Goal: Task Accomplishment & Management: Manage account settings

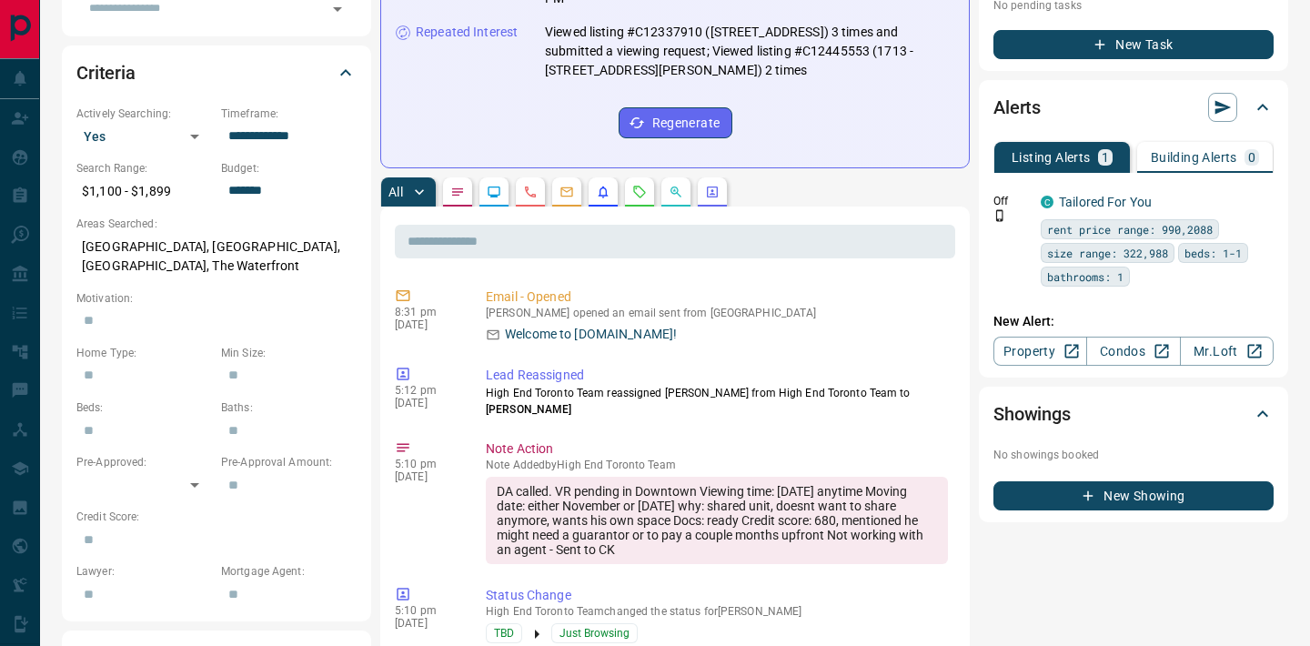
scroll to position [475, 0]
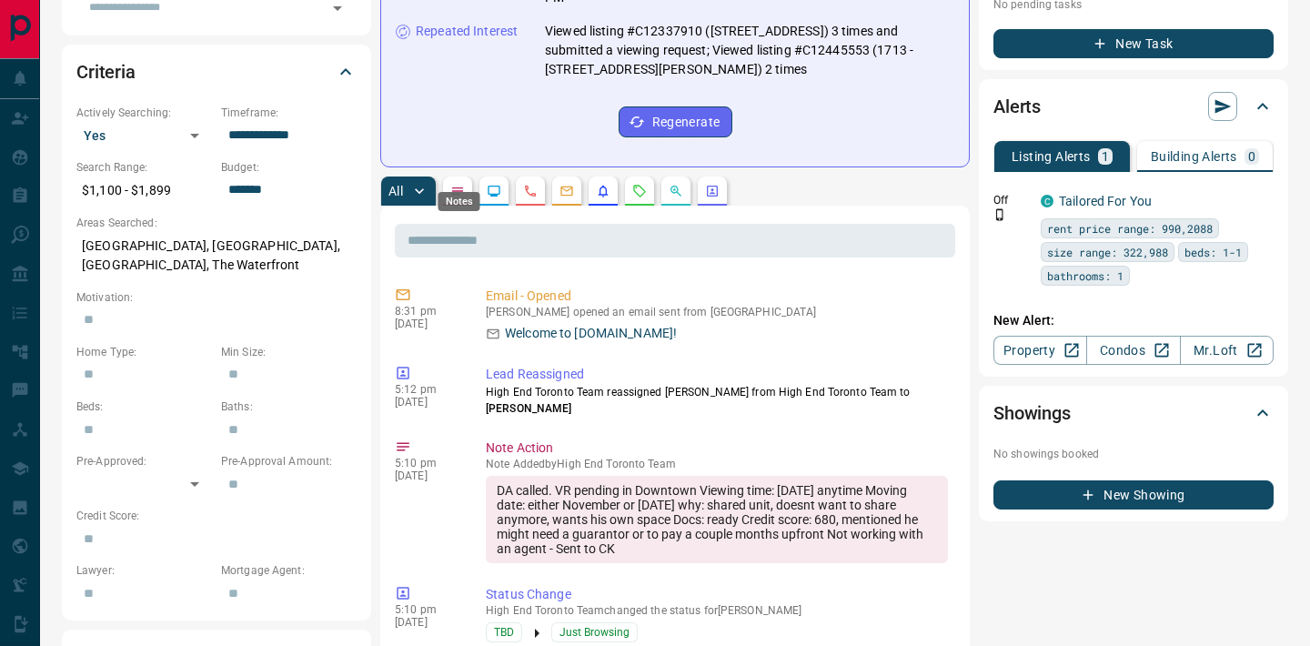
click at [461, 184] on icon "Notes" at bounding box center [457, 191] width 15 height 15
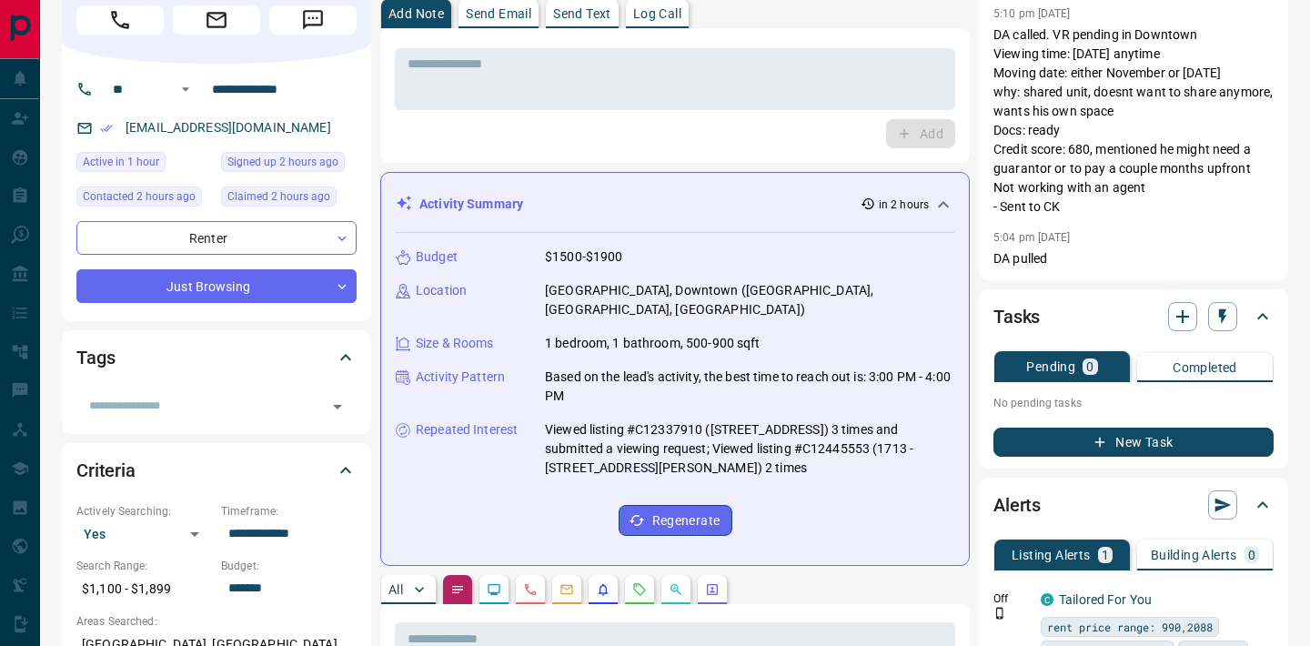
scroll to position [0, 0]
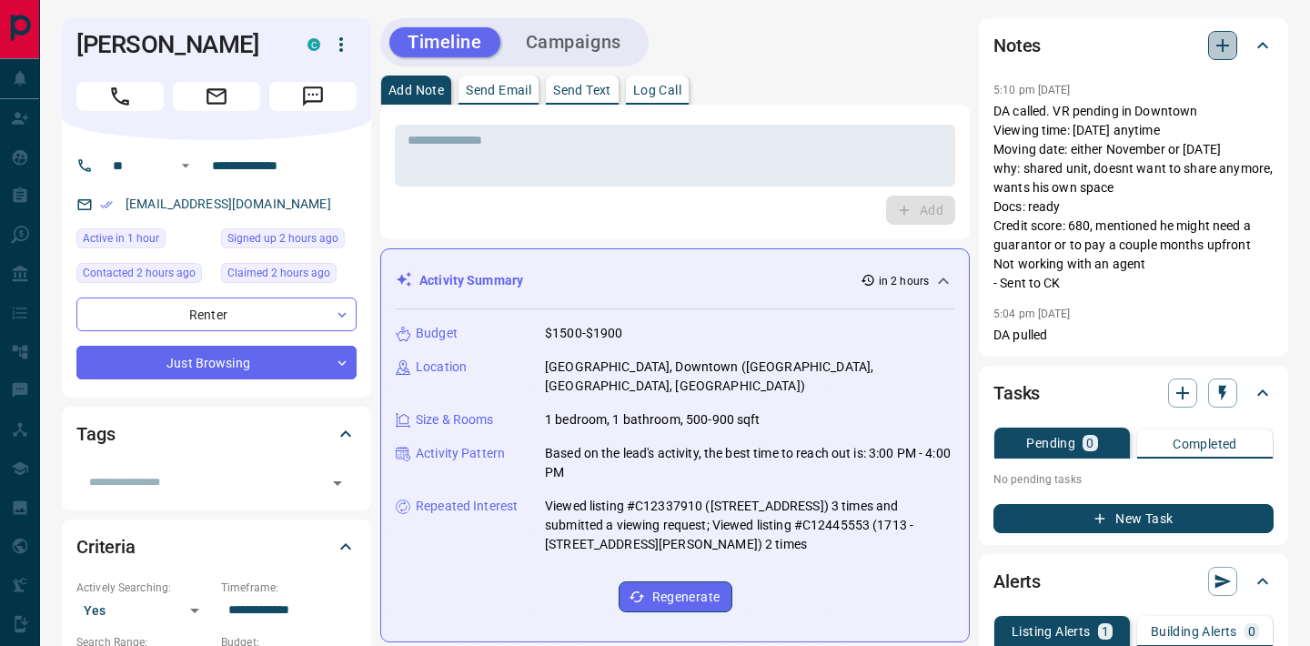
click at [1217, 37] on icon "button" at bounding box center [1223, 46] width 22 height 22
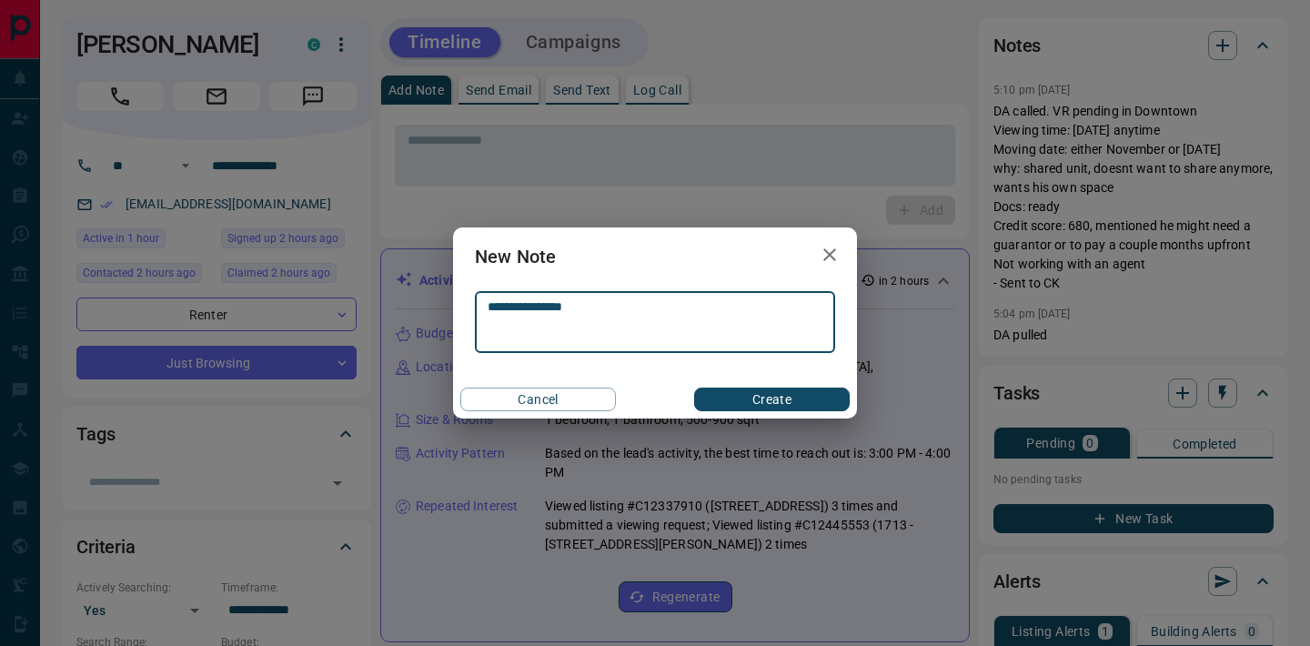
type textarea "**********"
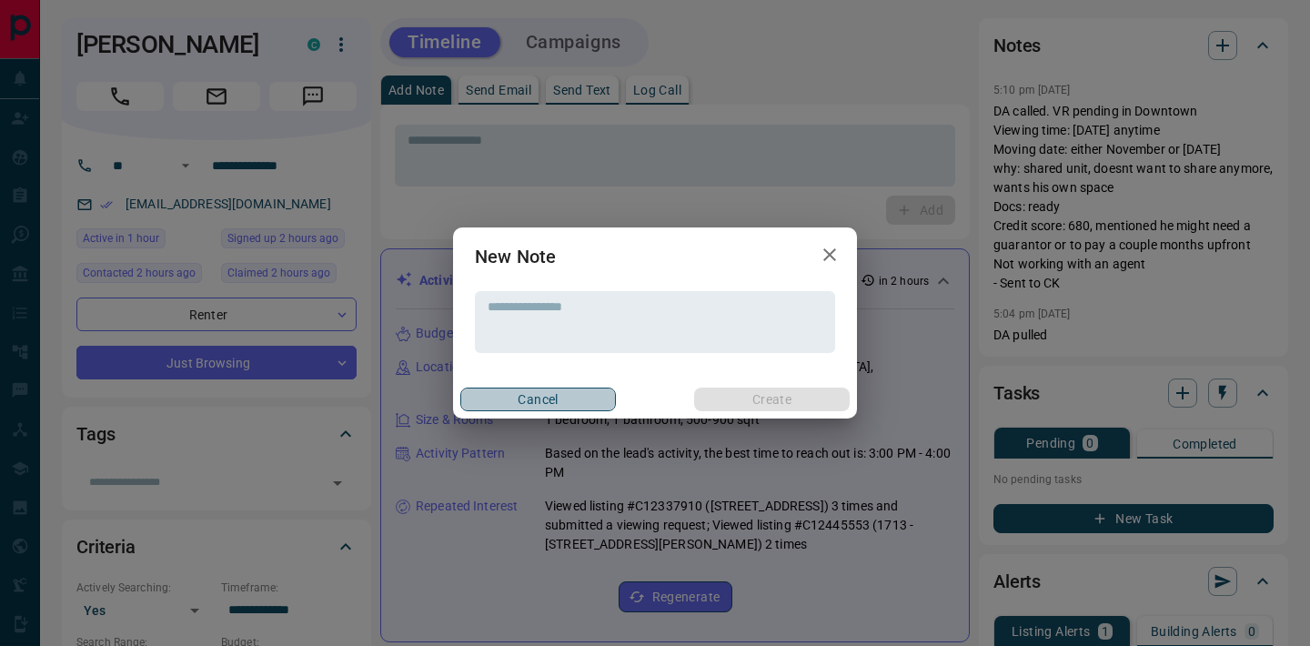
click at [542, 396] on button "Cancel" at bounding box center [538, 399] width 156 height 24
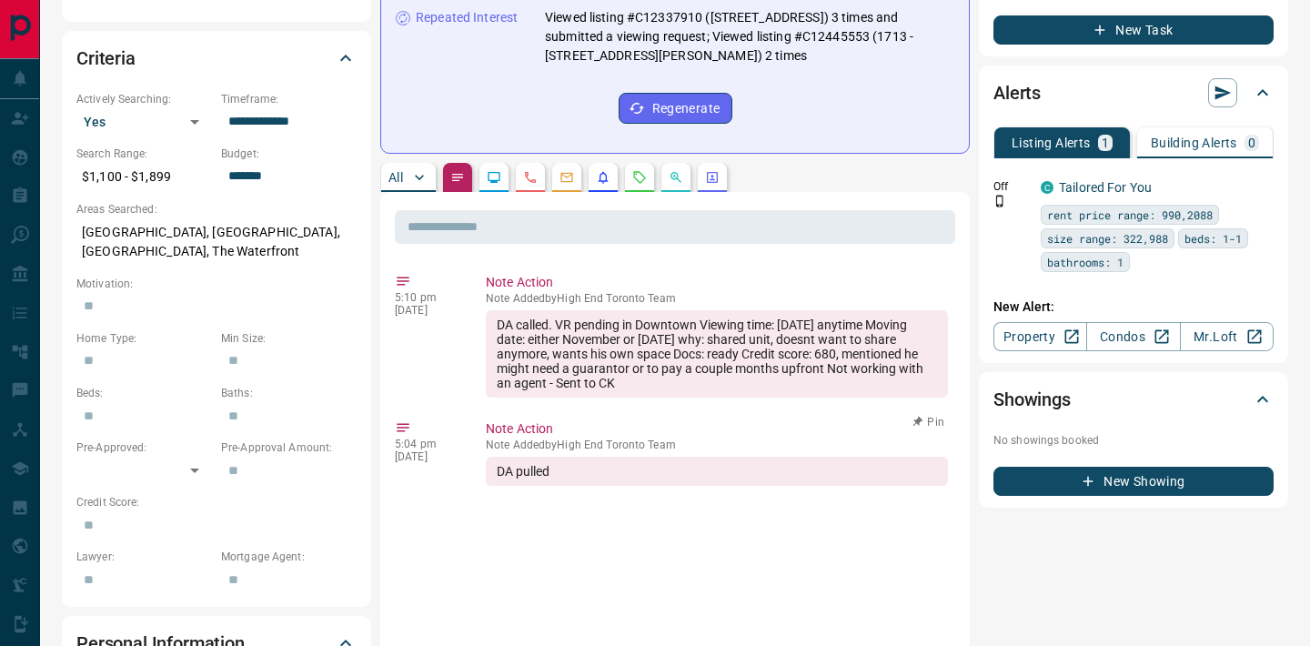
scroll to position [499, 0]
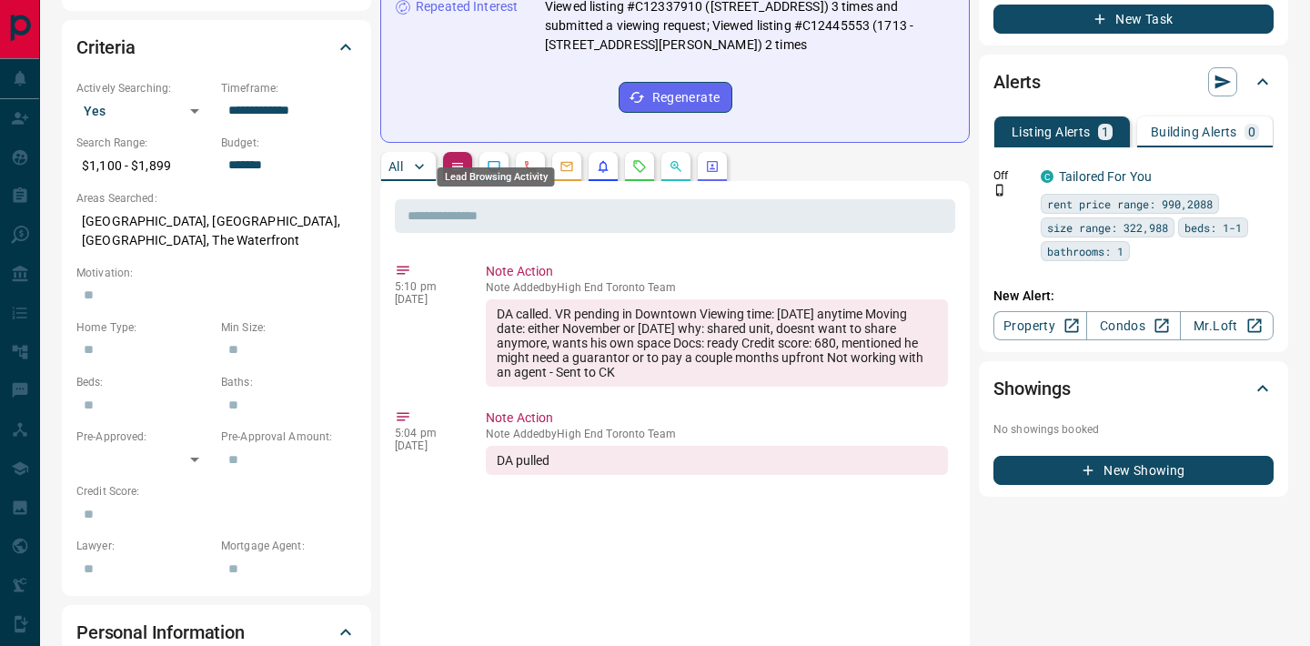
click at [490, 159] on icon "Lead Browsing Activity" at bounding box center [494, 166] width 15 height 15
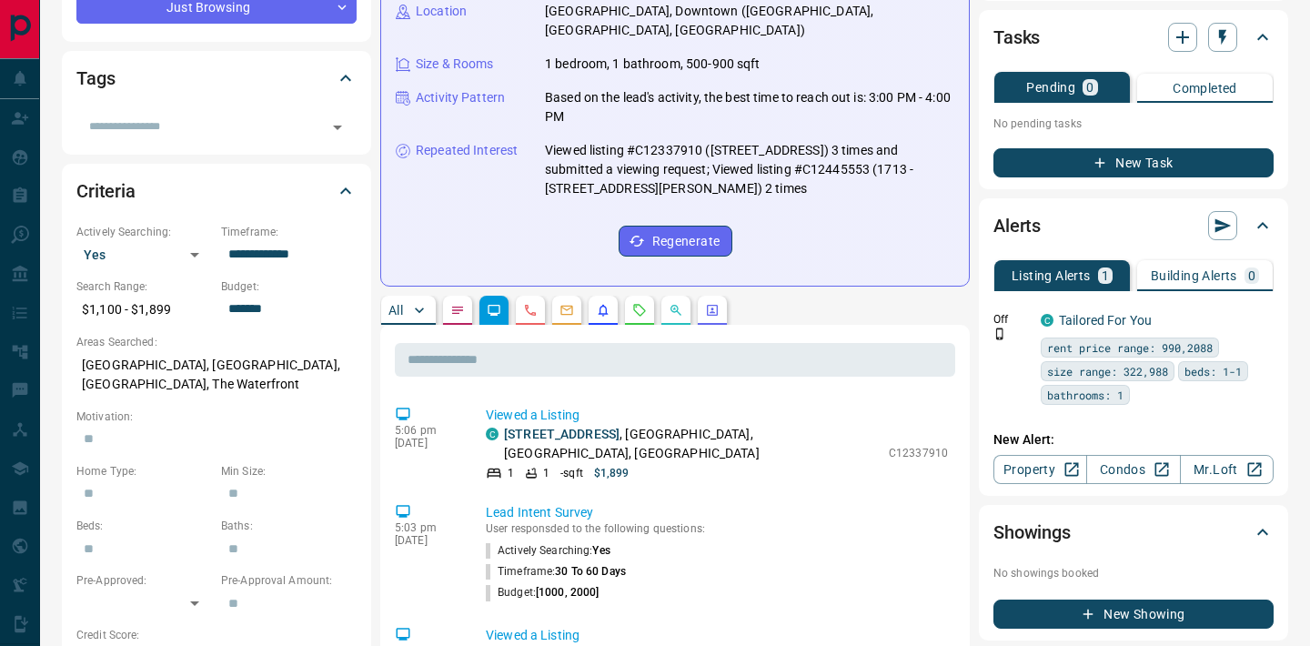
scroll to position [357, 0]
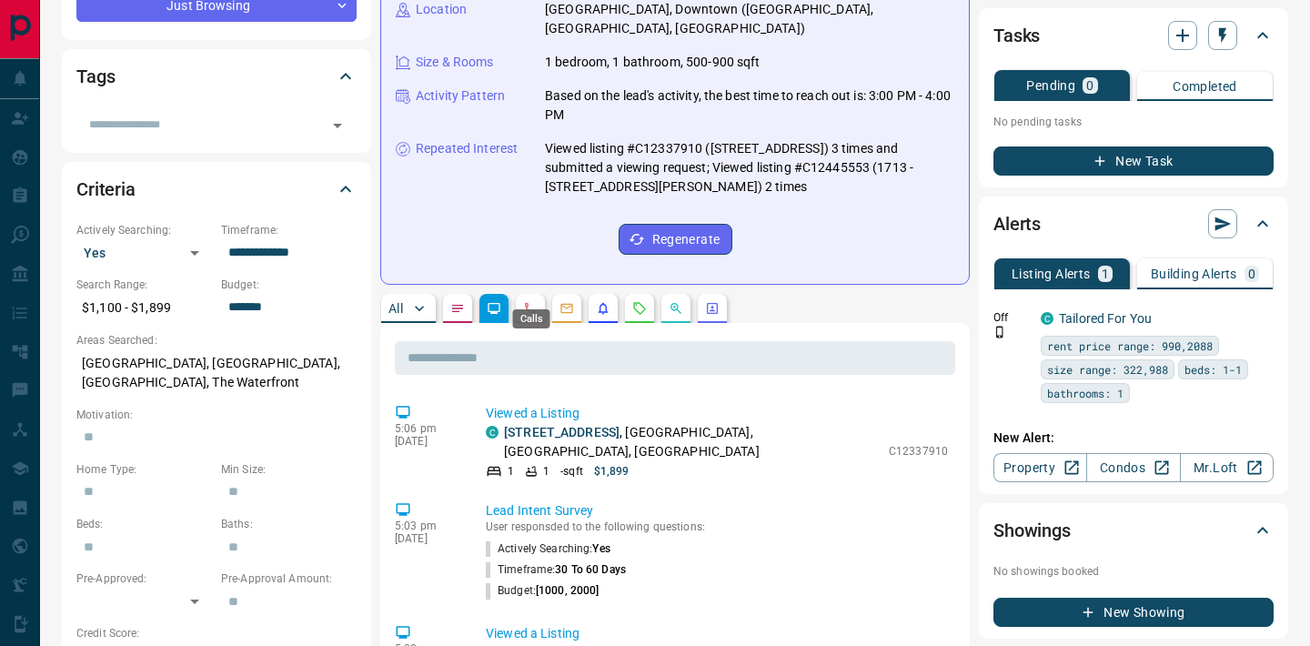
click at [533, 301] on icon "Calls" at bounding box center [530, 308] width 15 height 15
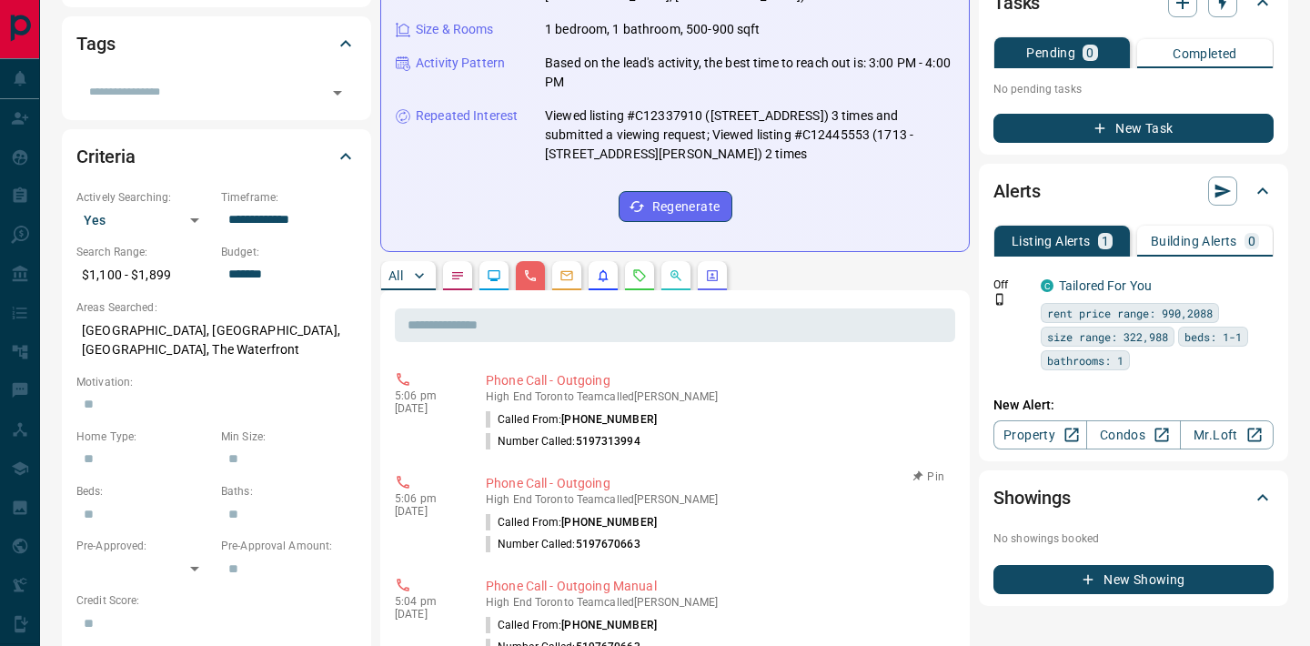
scroll to position [340, 0]
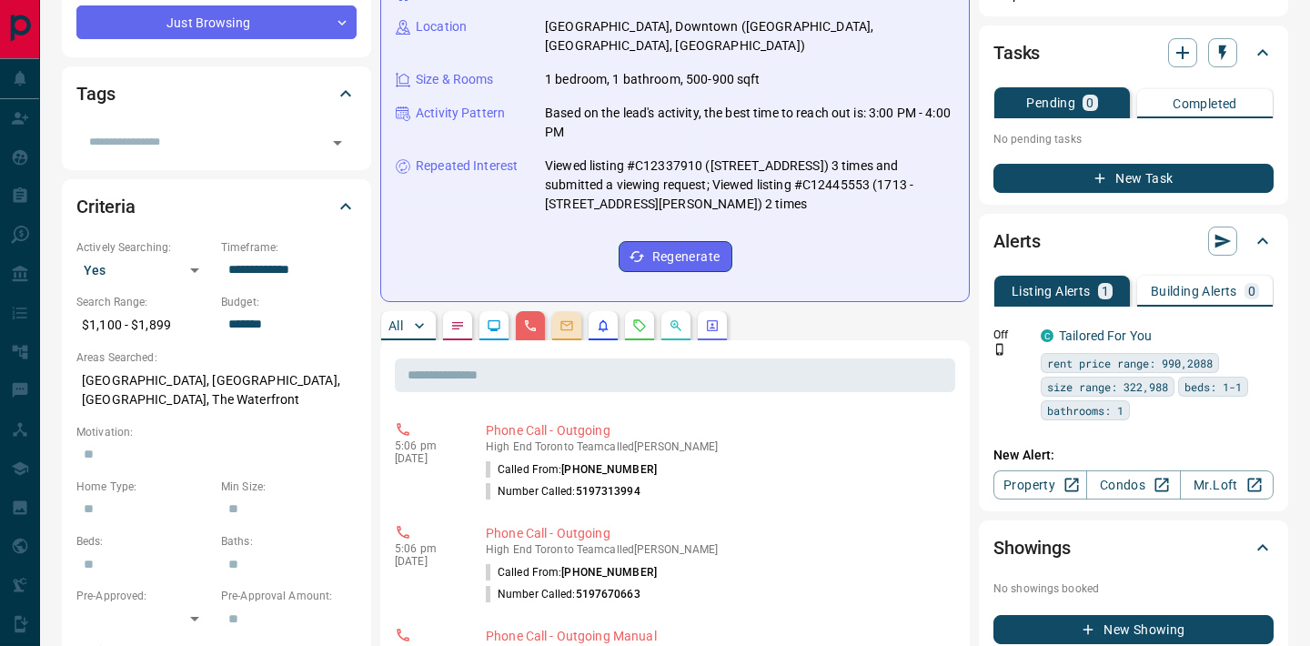
click at [578, 311] on button "button" at bounding box center [566, 325] width 29 height 29
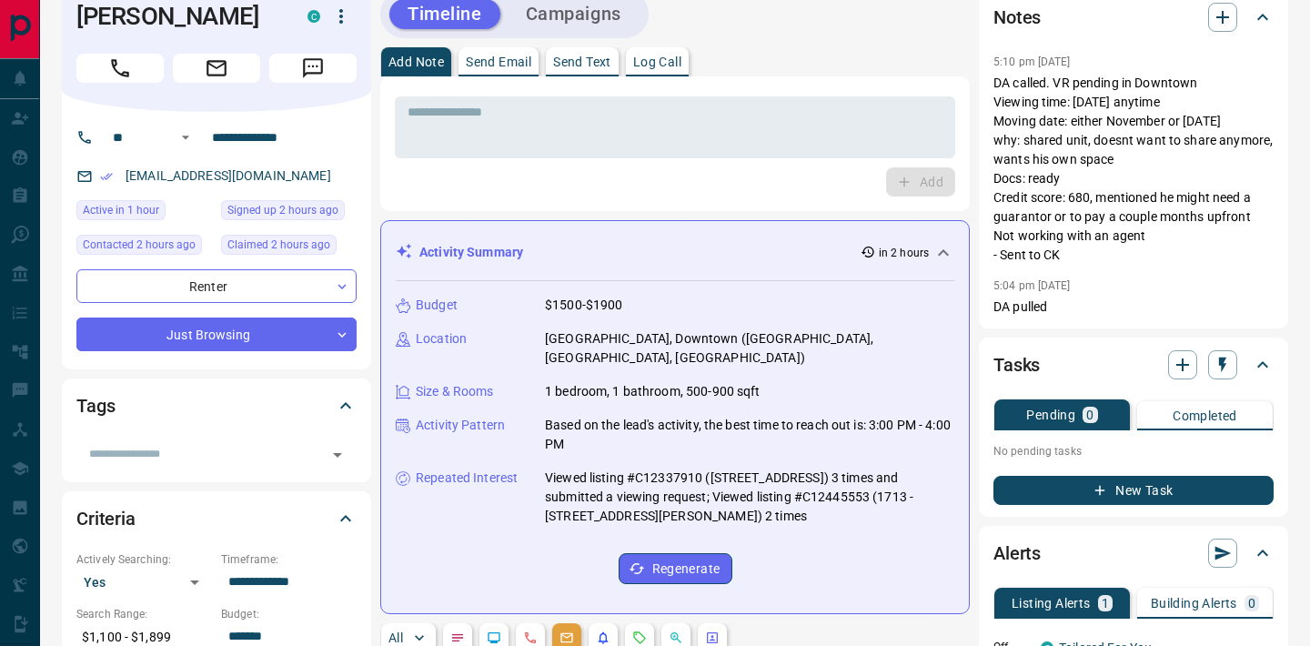
scroll to position [30, 0]
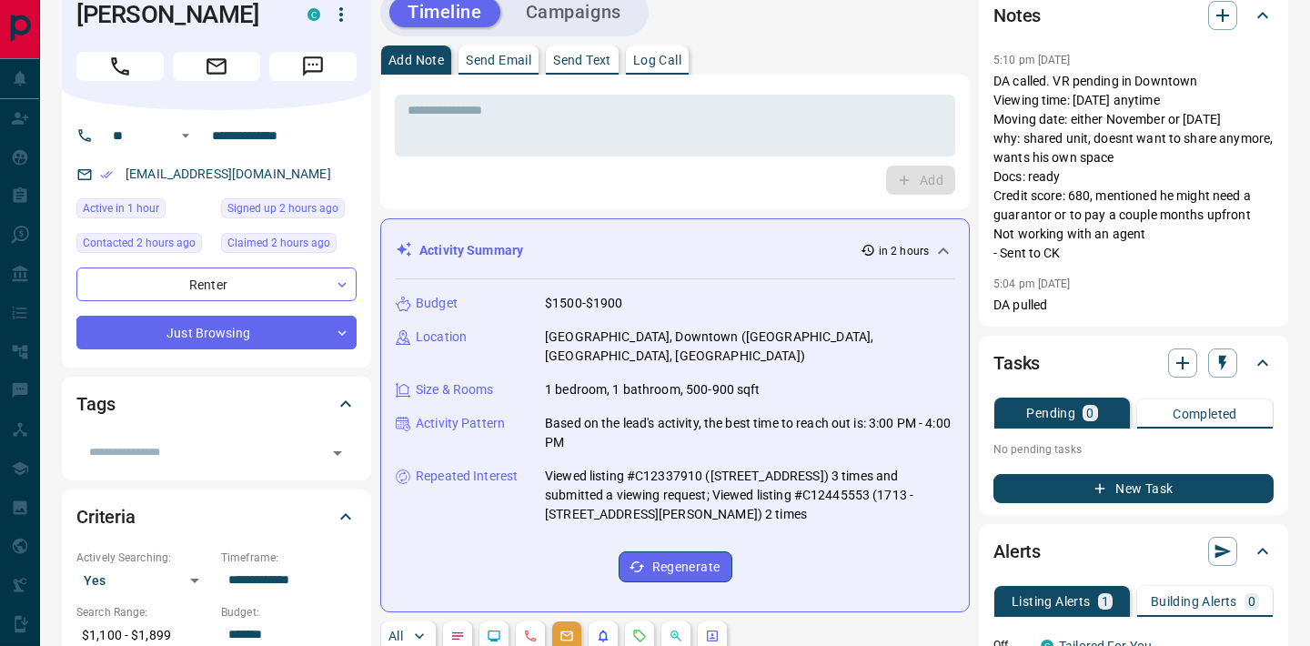
click at [562, 21] on button "Campaigns" at bounding box center [574, 12] width 132 height 30
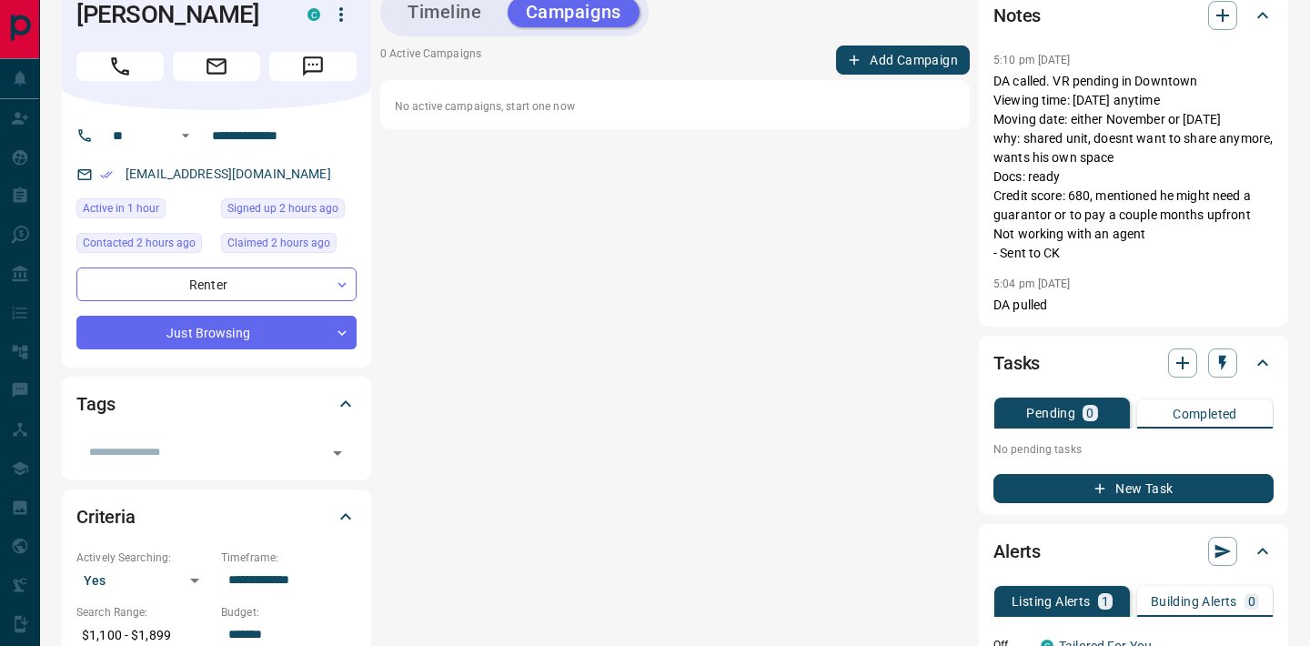
click at [465, 15] on button "Timeline" at bounding box center [444, 12] width 111 height 30
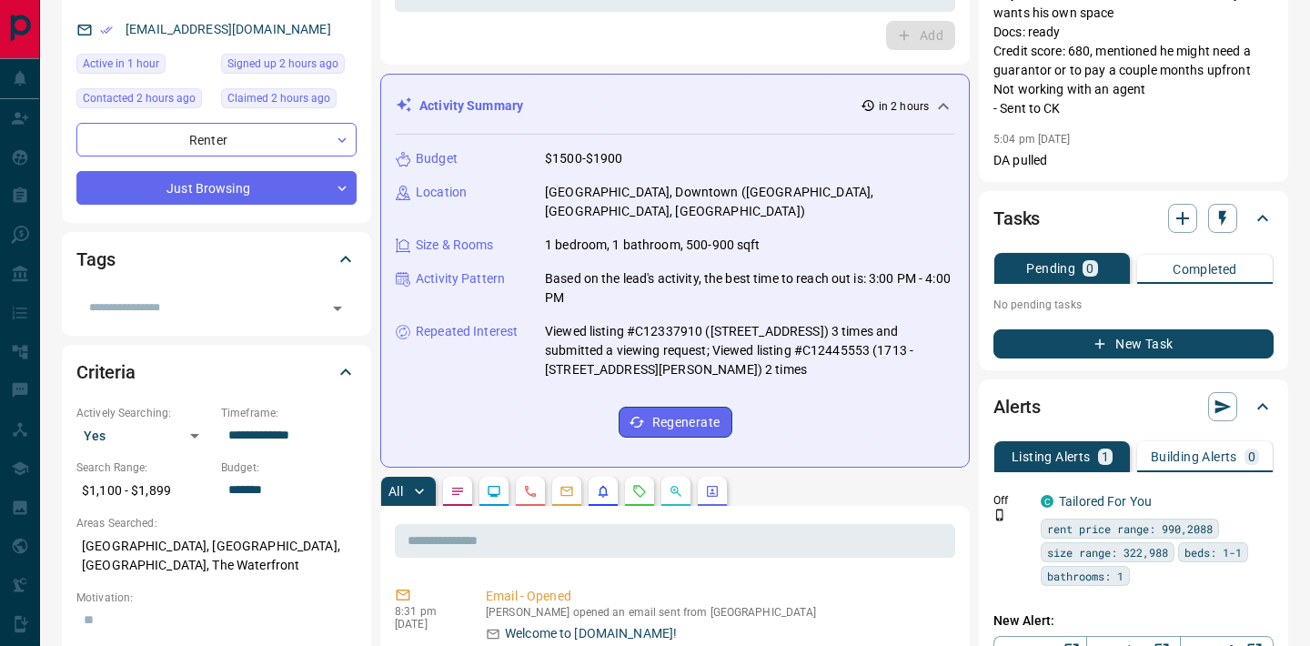
scroll to position [182, 0]
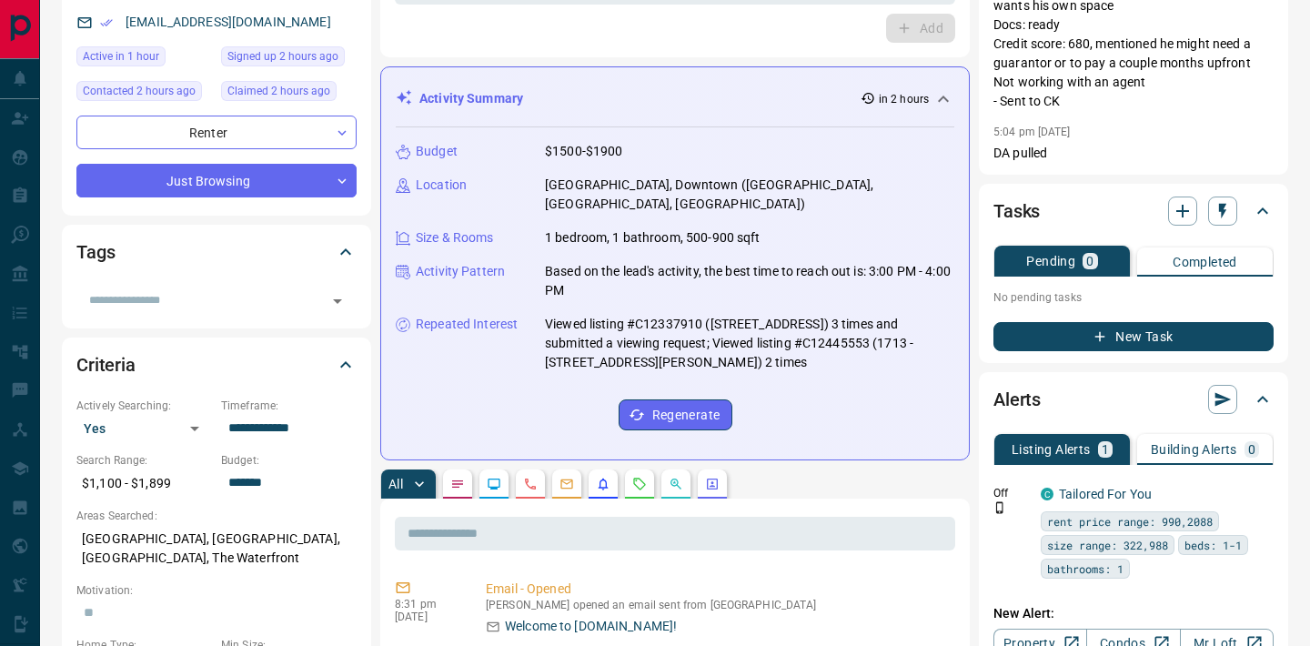
click at [611, 470] on button "button" at bounding box center [603, 483] width 29 height 29
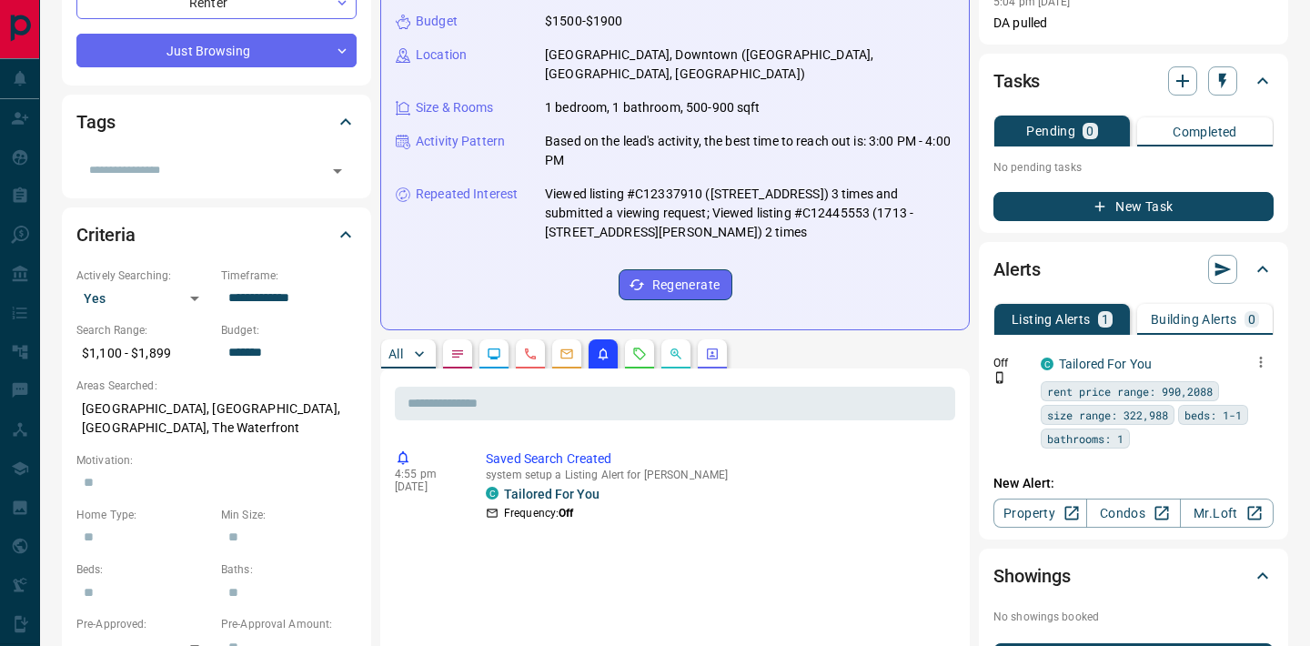
scroll to position [313, 0]
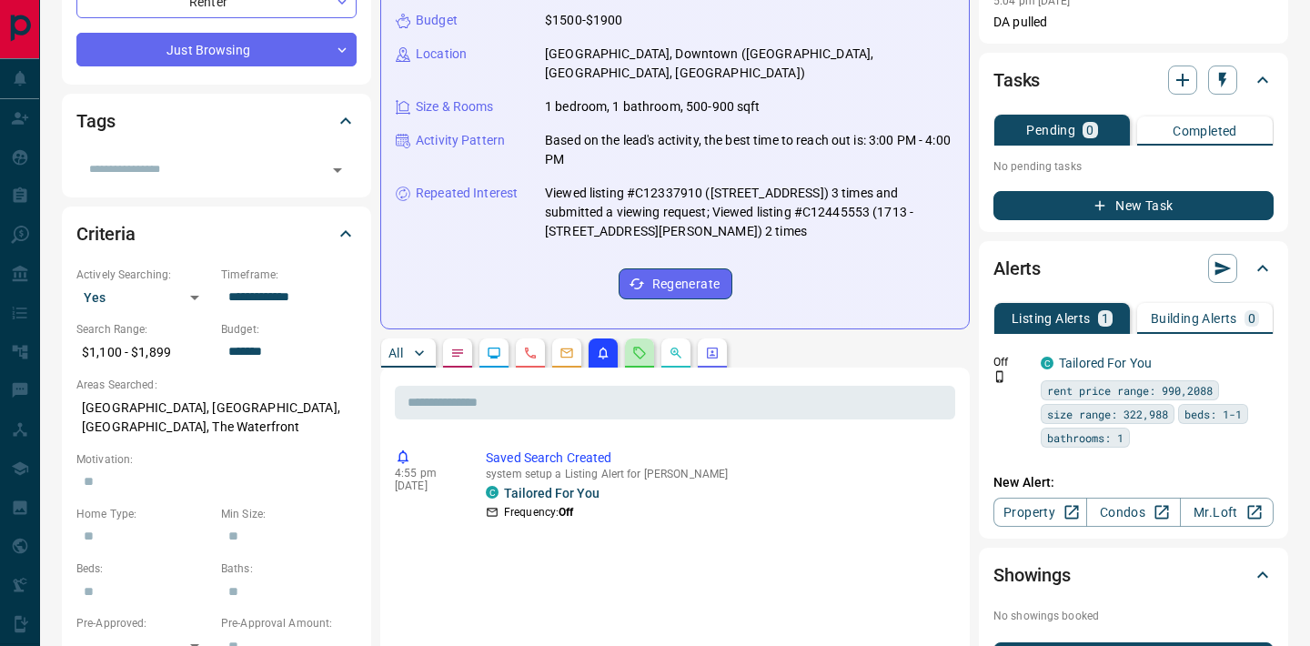
click at [637, 344] on button "button" at bounding box center [639, 352] width 29 height 29
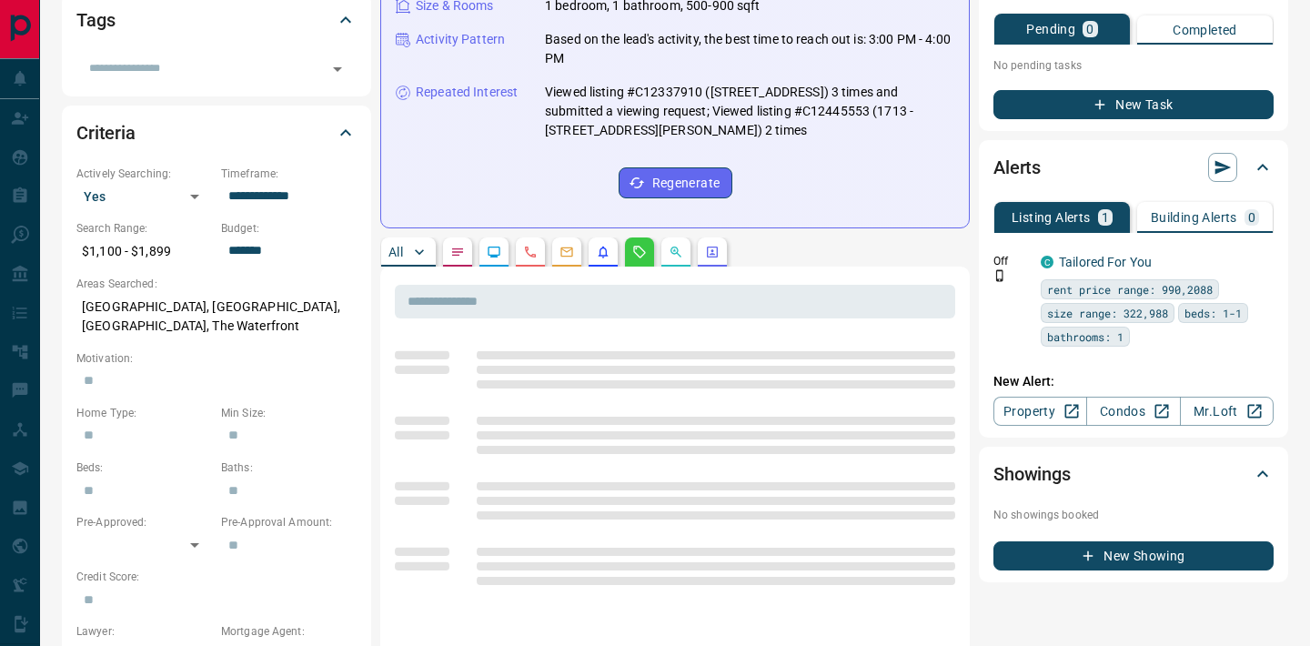
scroll to position [415, 0]
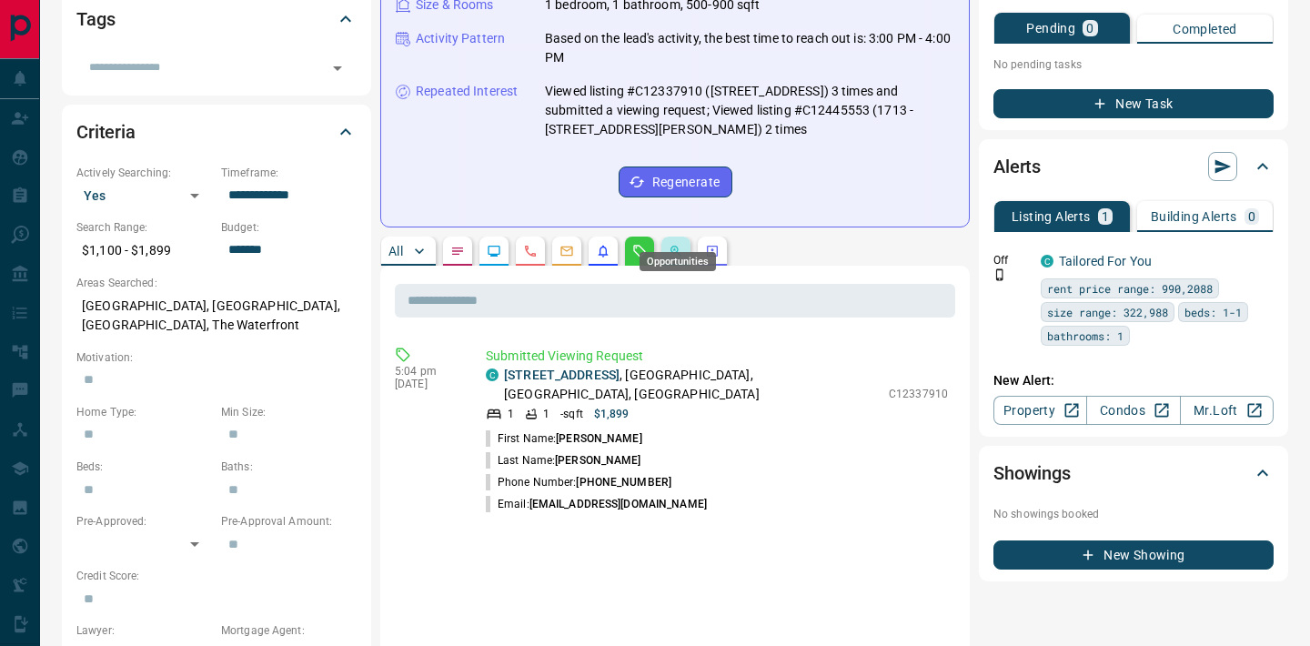
click at [672, 244] on icon "Opportunities" at bounding box center [676, 251] width 15 height 15
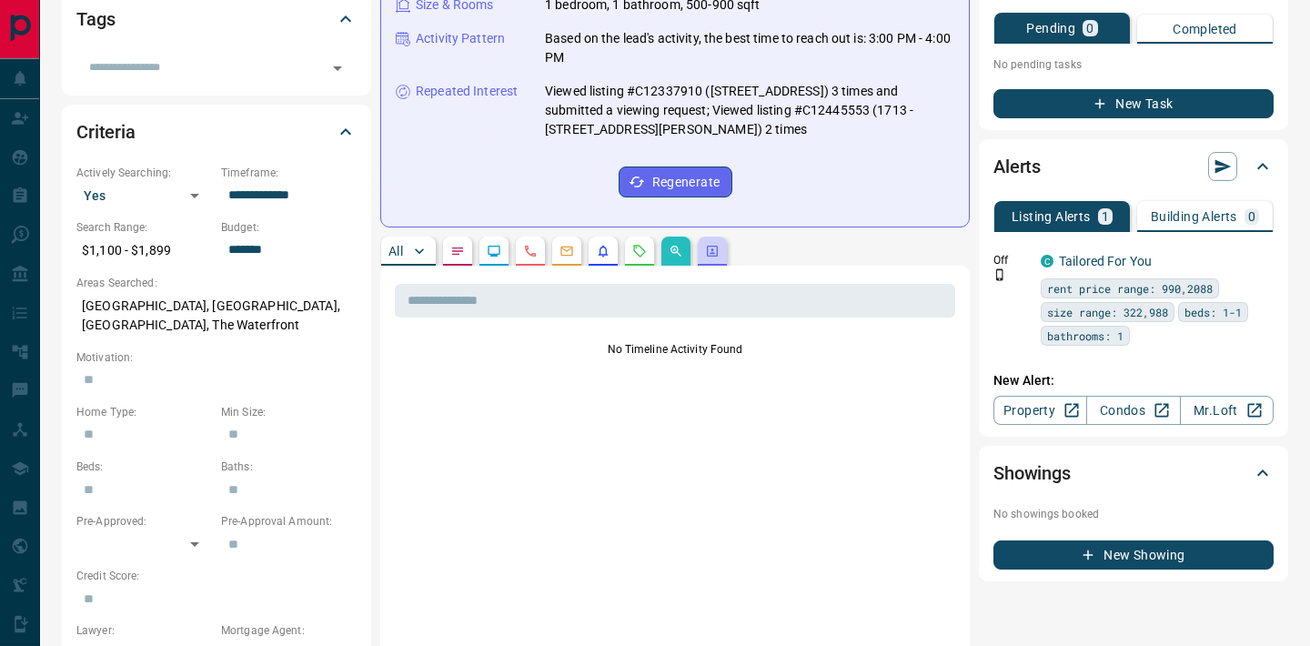
click at [709, 246] on button "button" at bounding box center [712, 250] width 29 height 29
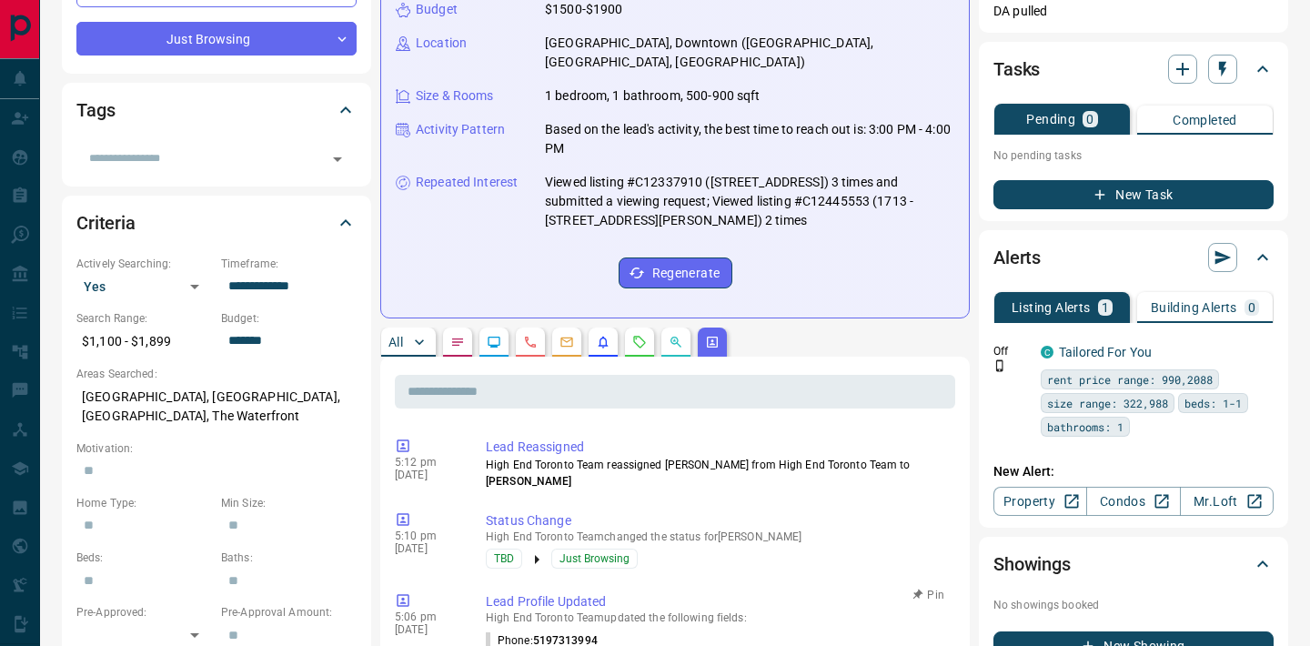
scroll to position [0, 0]
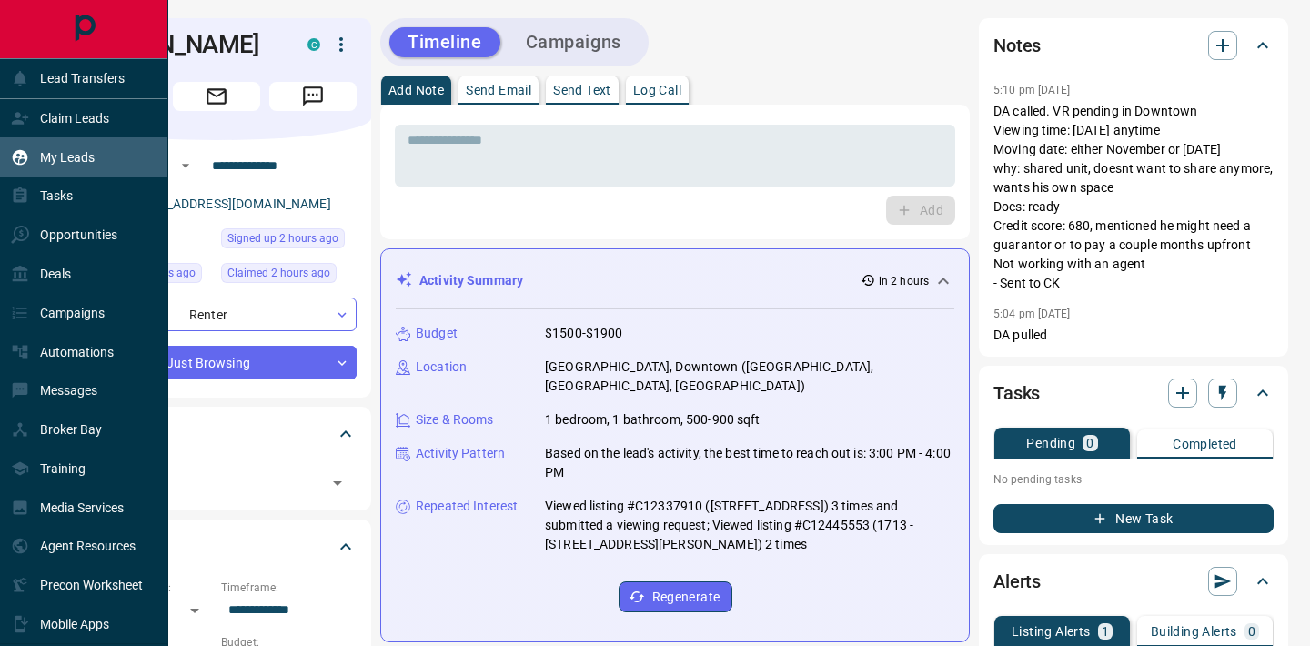
click at [35, 154] on div "My Leads" at bounding box center [53, 157] width 84 height 30
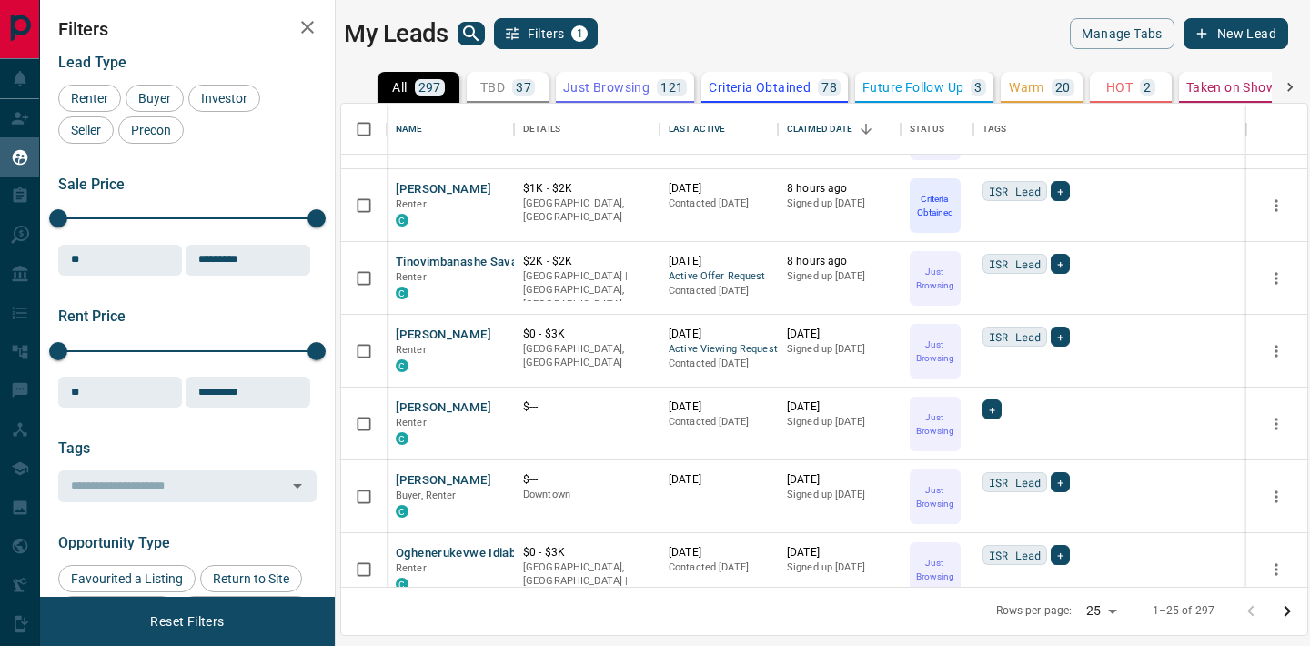
scroll to position [311, 0]
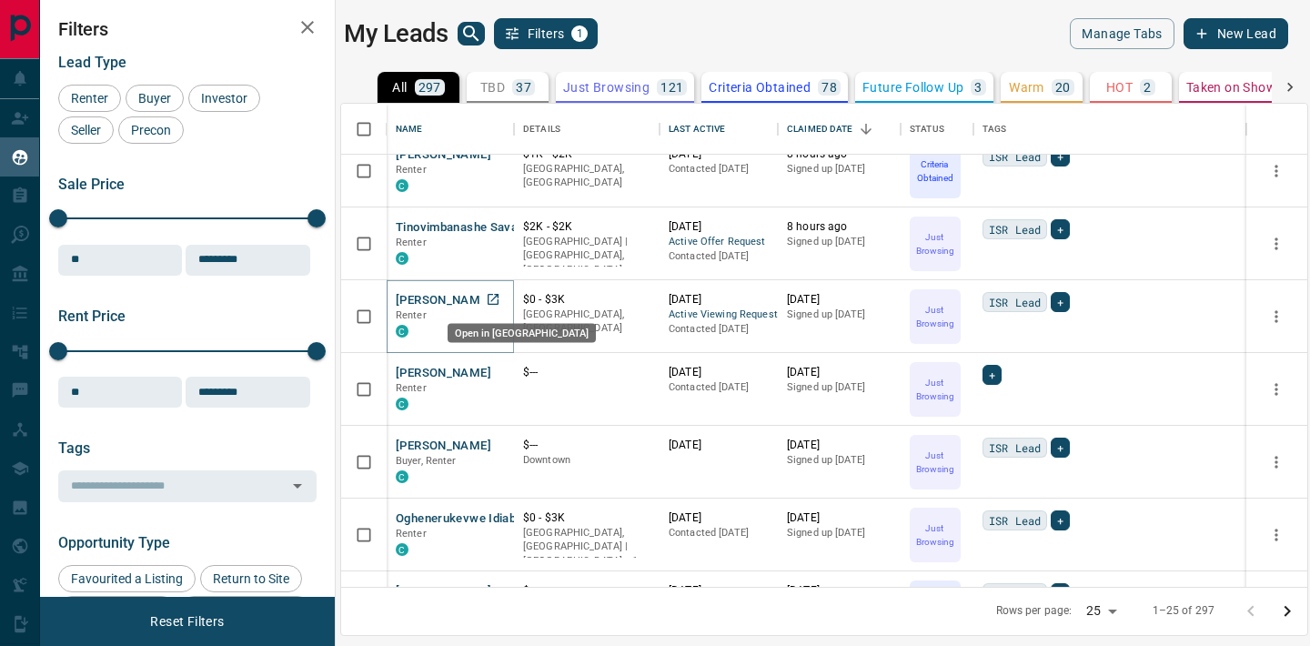
click at [486, 298] on icon "Open in New Tab" at bounding box center [493, 299] width 15 height 15
